Goal: Task Accomplishment & Management: Use online tool/utility

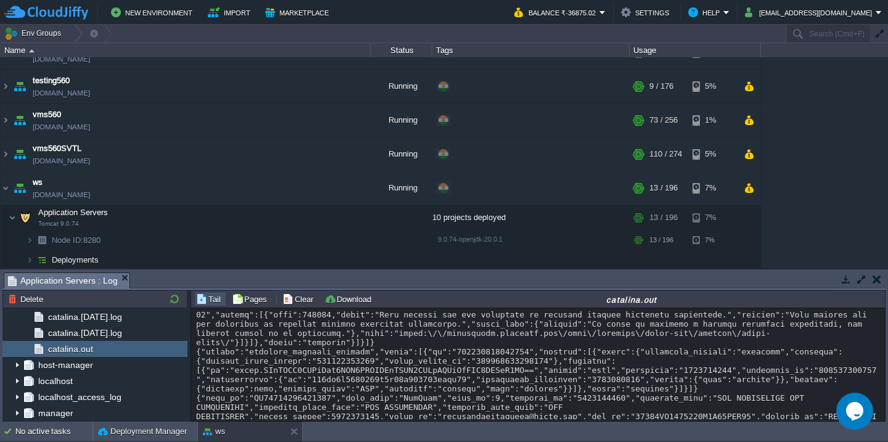
scroll to position [9310, 0]
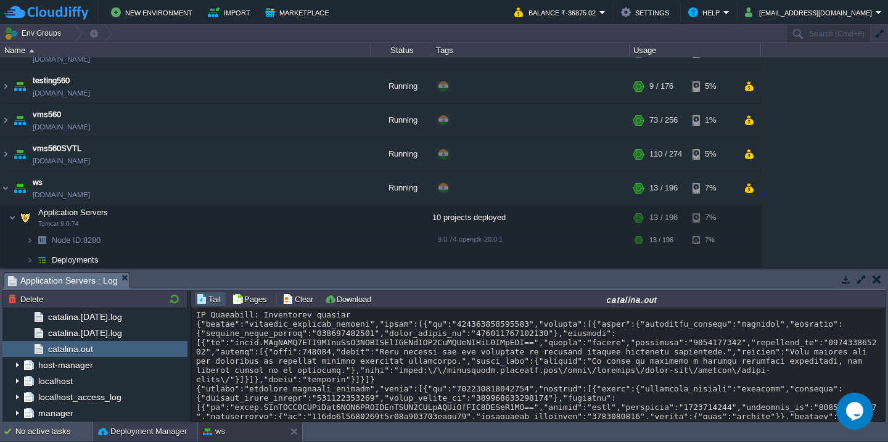
click at [118, 435] on button "Deployment Manager" at bounding box center [142, 431] width 89 height 12
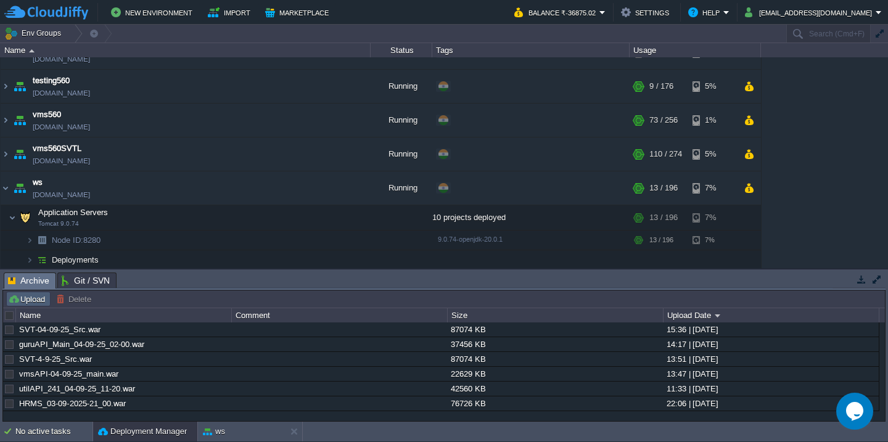
click at [23, 303] on button "Upload" at bounding box center [28, 298] width 41 height 11
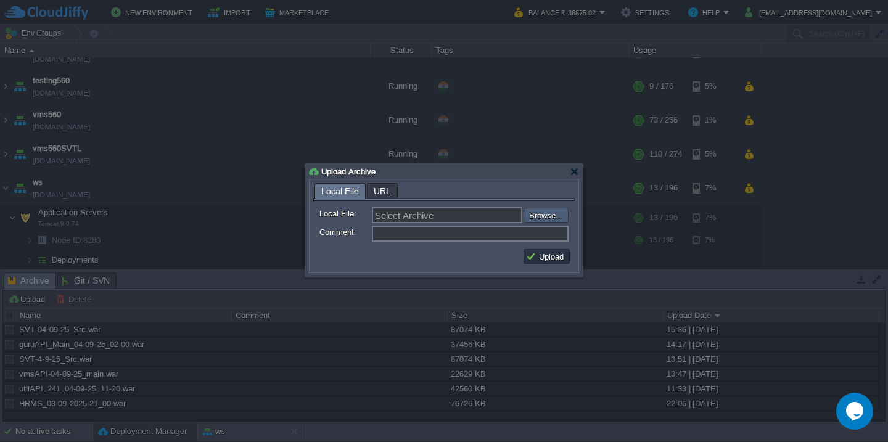
click at [540, 213] on input "file" at bounding box center [490, 215] width 156 height 15
type input "C:\fakepath\guru_source_04_09_25(7.25).war"
type input "guru_source_04_09_25(7.25).war"
click at [547, 264] on td "Upload" at bounding box center [546, 256] width 46 height 15
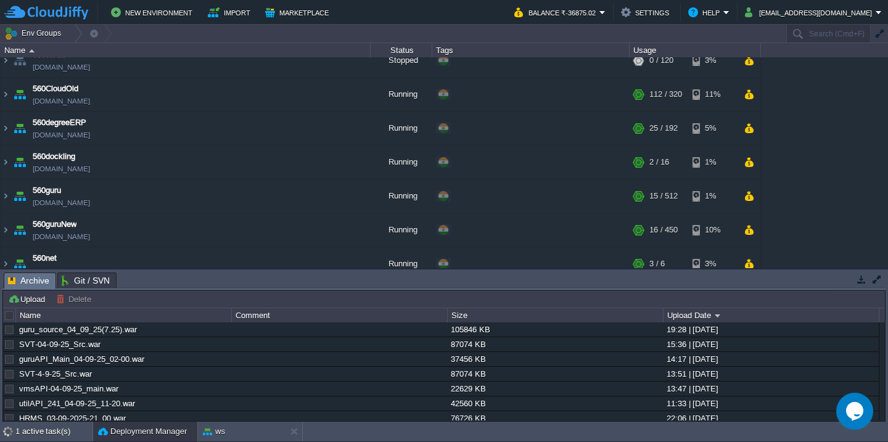
scroll to position [0, 0]
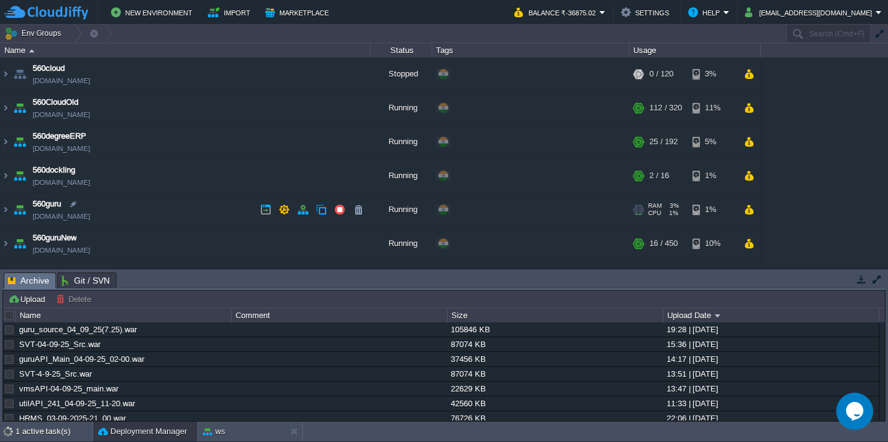
click at [162, 202] on td "560guru [DOMAIN_NAME]" at bounding box center [186, 210] width 370 height 34
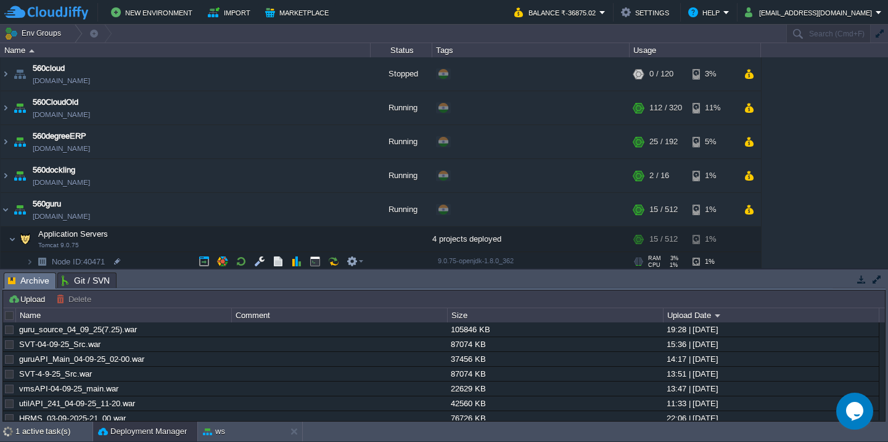
scroll to position [121, 0]
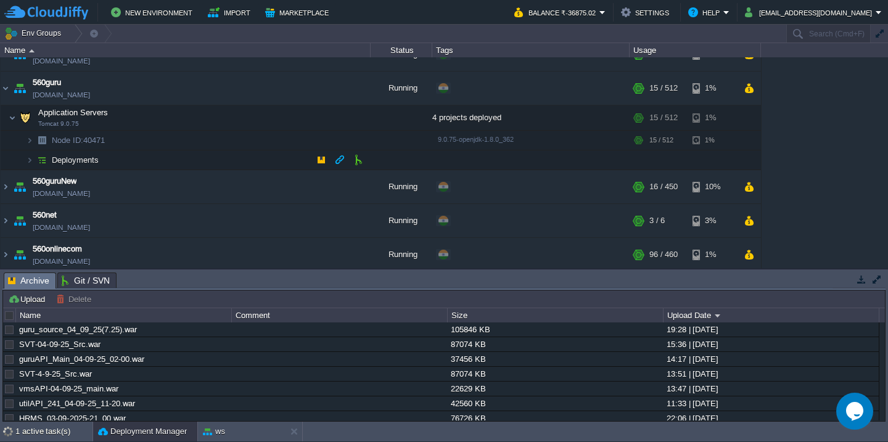
click at [163, 160] on td "Deployments" at bounding box center [186, 160] width 370 height 20
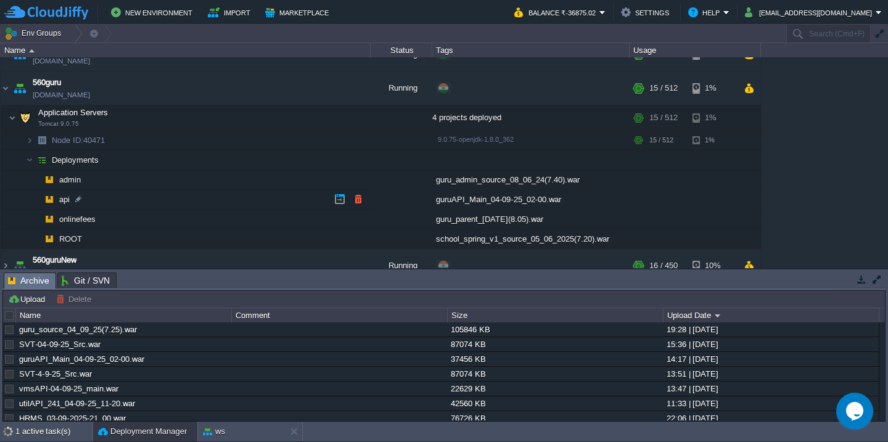
scroll to position [173, 0]
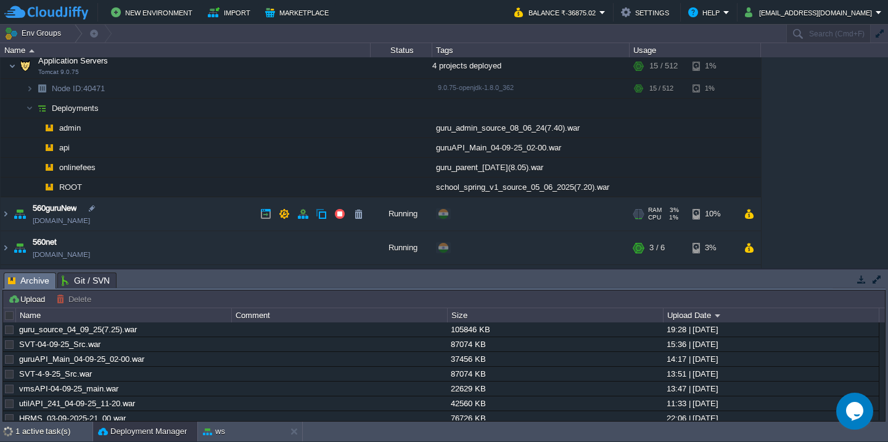
click at [193, 216] on td "560guruNew [DOMAIN_NAME]" at bounding box center [186, 214] width 370 height 34
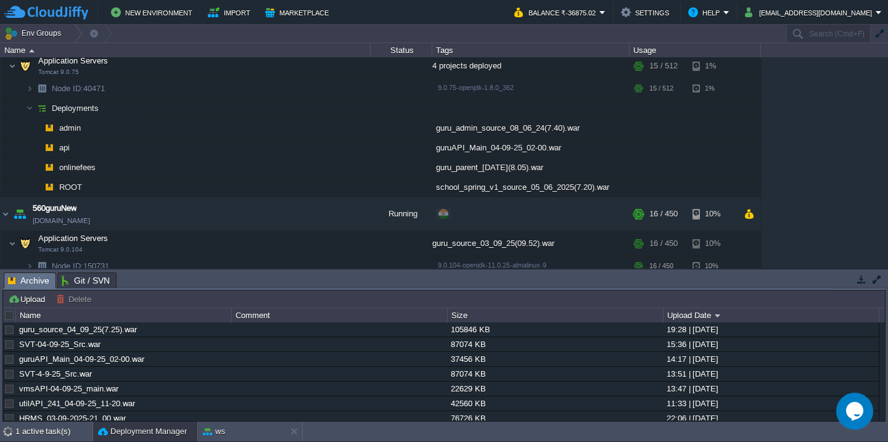
scroll to position [257, 0]
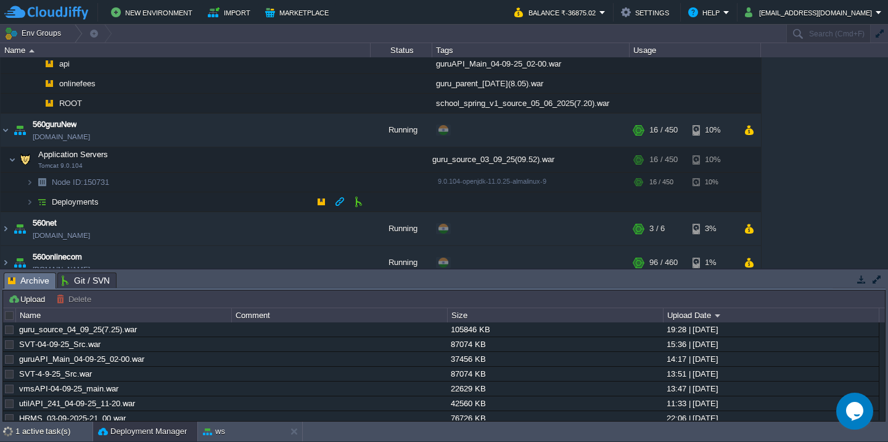
click at [192, 203] on td "Deployments" at bounding box center [186, 202] width 370 height 20
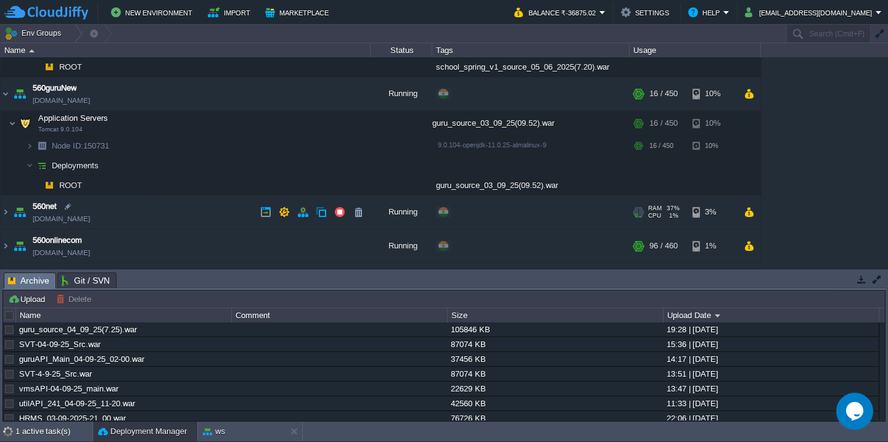
scroll to position [296, 0]
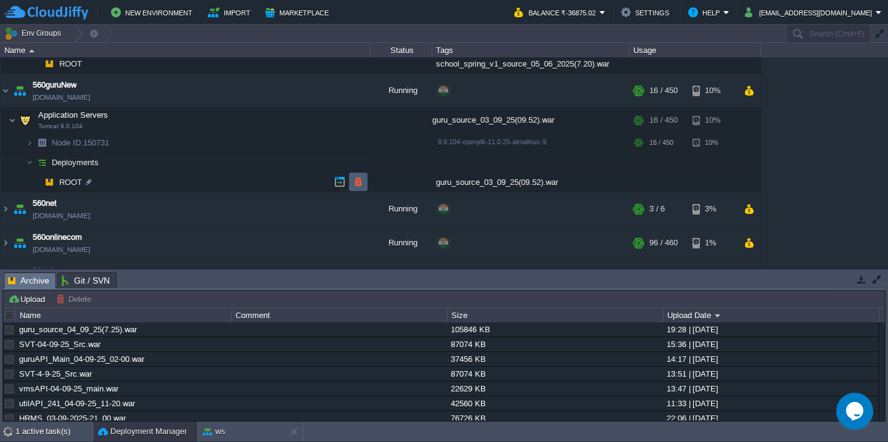
click at [355, 185] on button "button" at bounding box center [358, 181] width 11 height 11
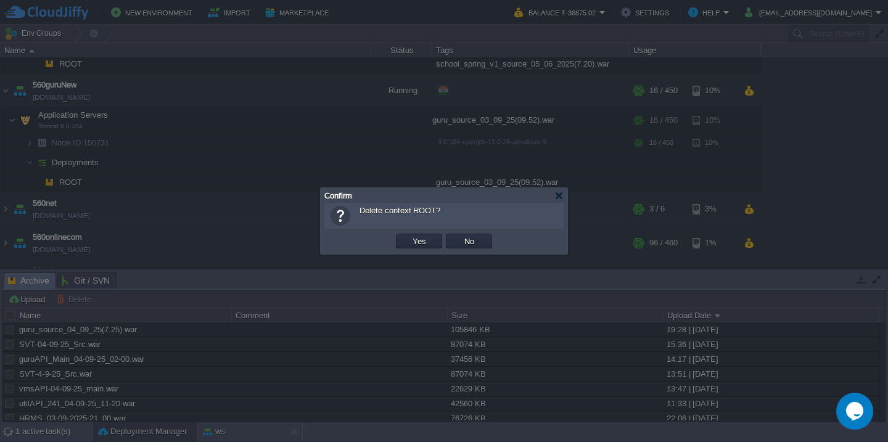
click at [409, 235] on button "Yes" at bounding box center [419, 240] width 21 height 11
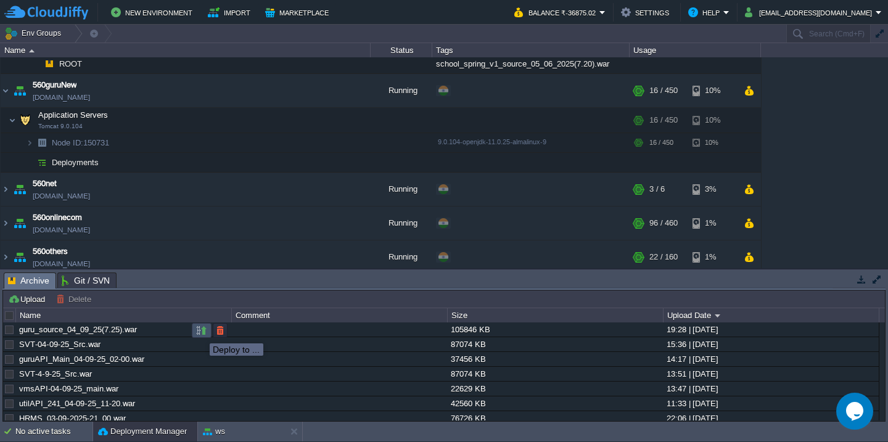
click at [200, 332] on button "button" at bounding box center [201, 330] width 11 height 11
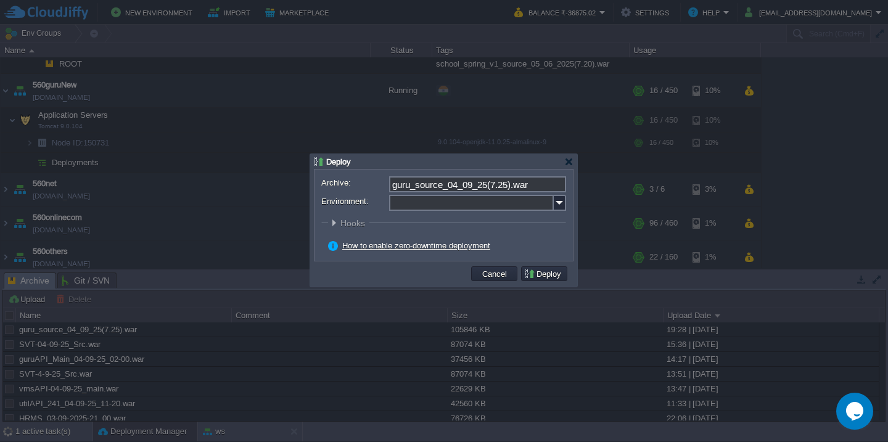
click at [417, 197] on input "Environment:" at bounding box center [471, 203] width 165 height 16
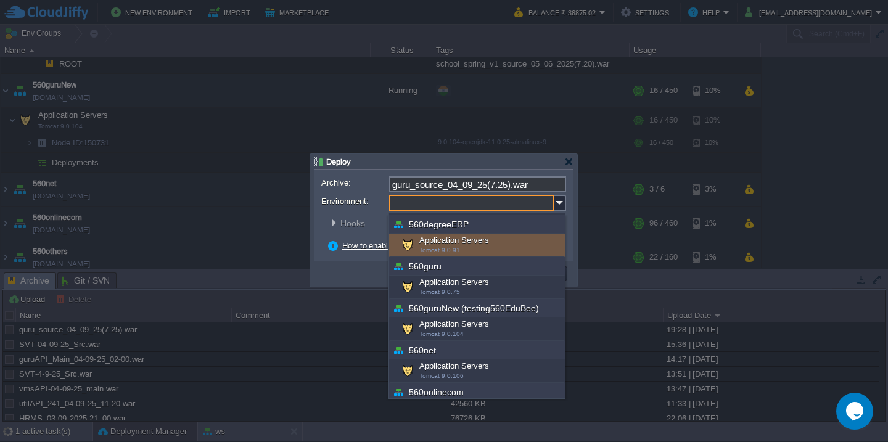
scroll to position [83, 0]
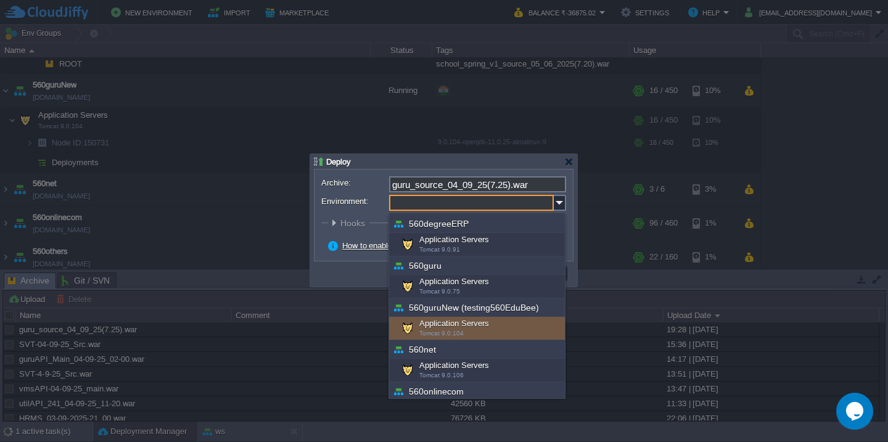
click at [465, 327] on div "Application Servers Tomcat 9.0.104" at bounding box center [477, 328] width 176 height 23
type input "Application Servers (560guruNew (testing560EduBee))"
